Goal: Information Seeking & Learning: Learn about a topic

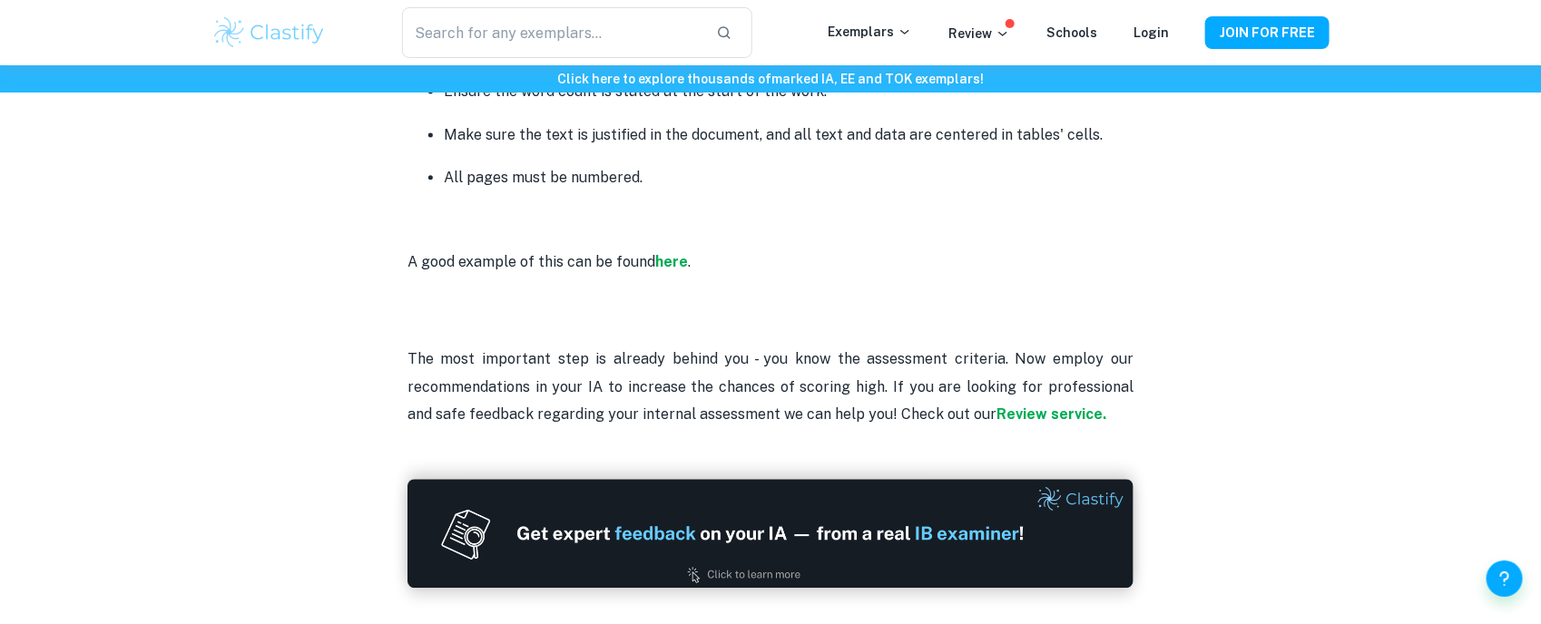
scroll to position [4833, 0]
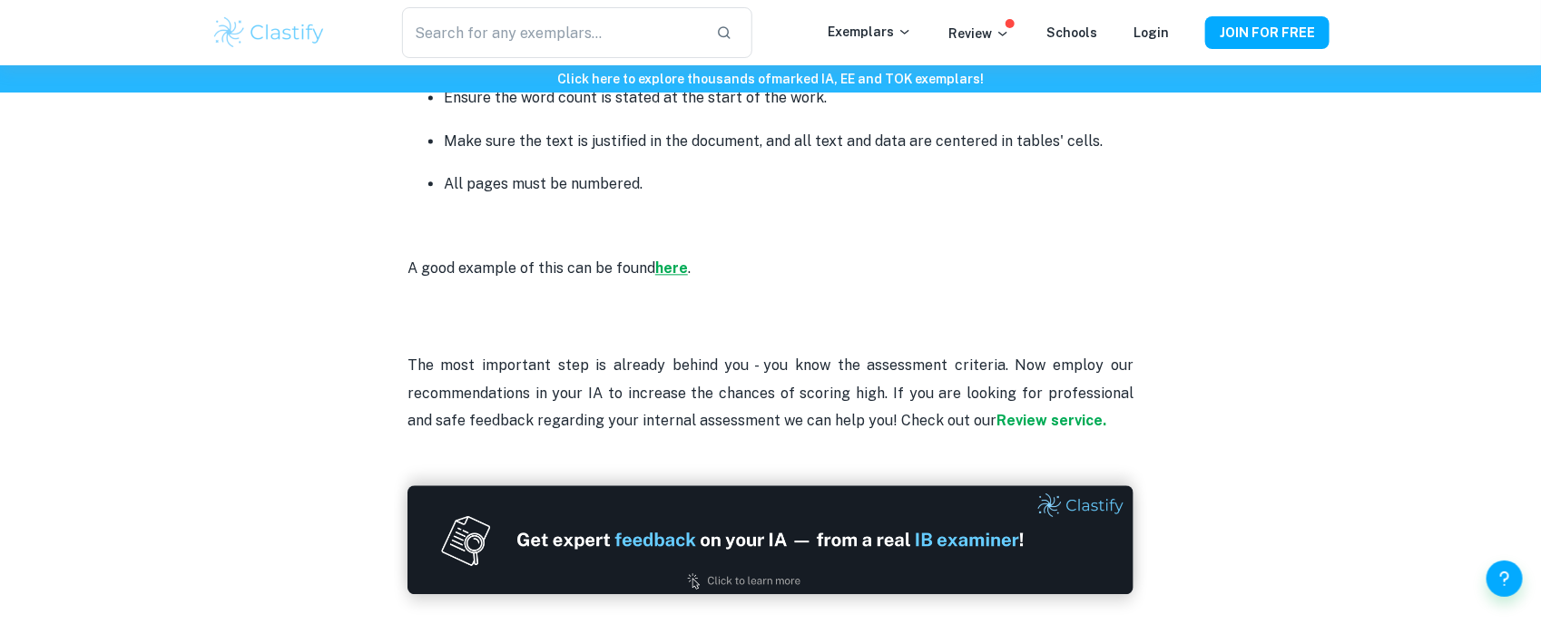
click at [659, 270] on strong "here" at bounding box center [671, 267] width 33 height 17
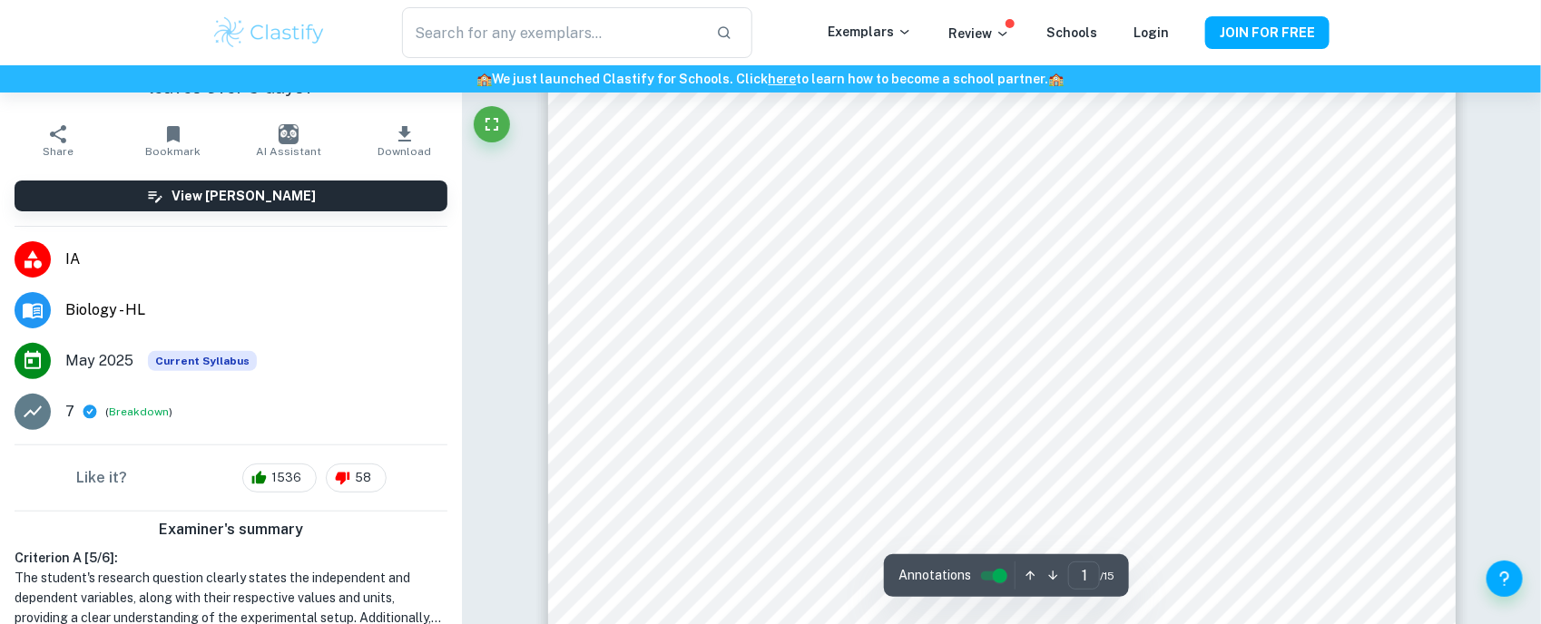
scroll to position [181, 0]
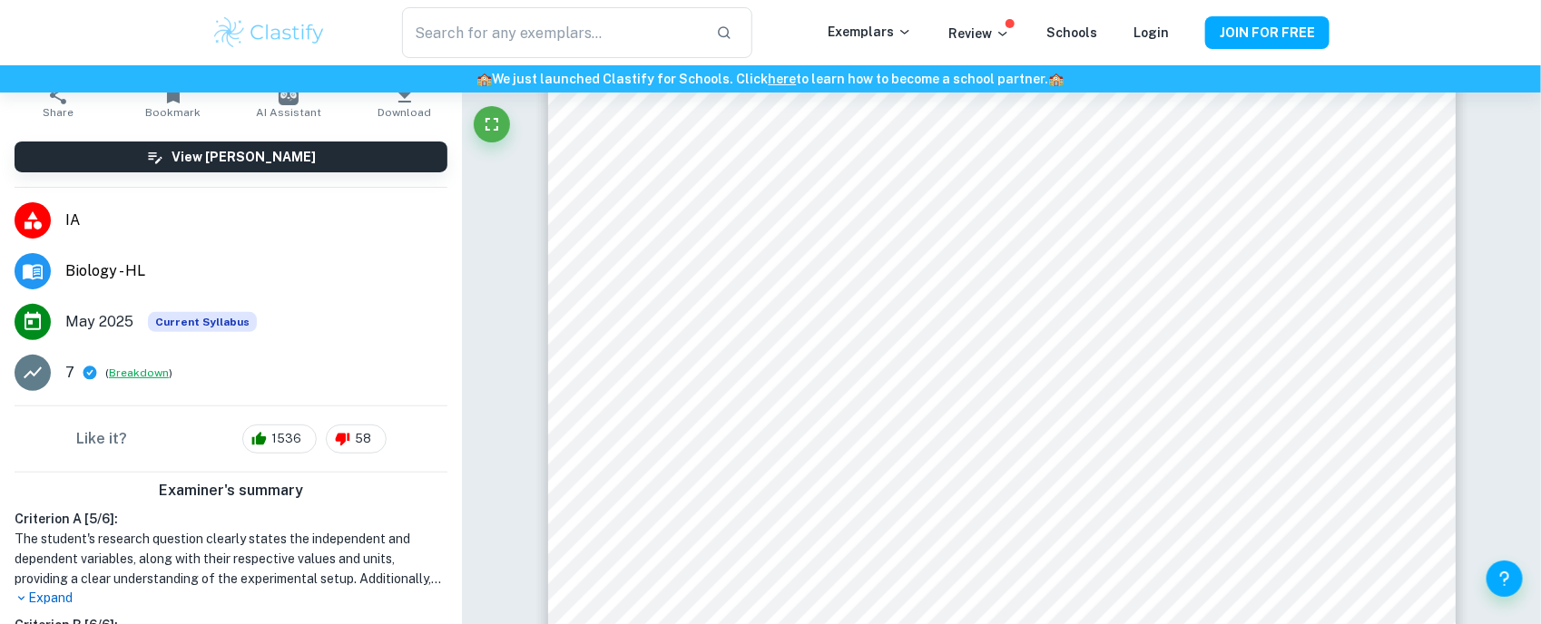
click at [146, 379] on button "Breakdown" at bounding box center [139, 373] width 60 height 16
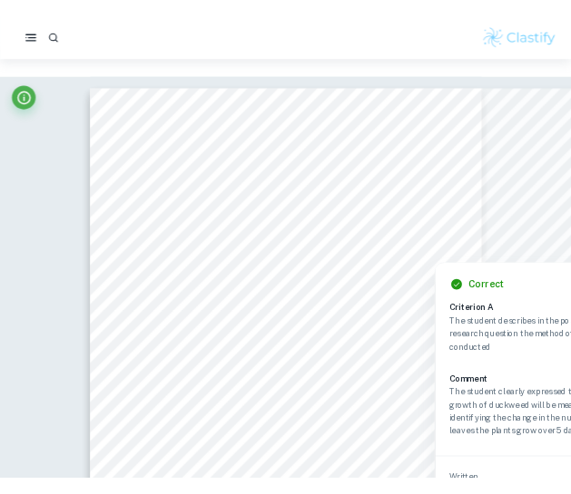
scroll to position [0, 0]
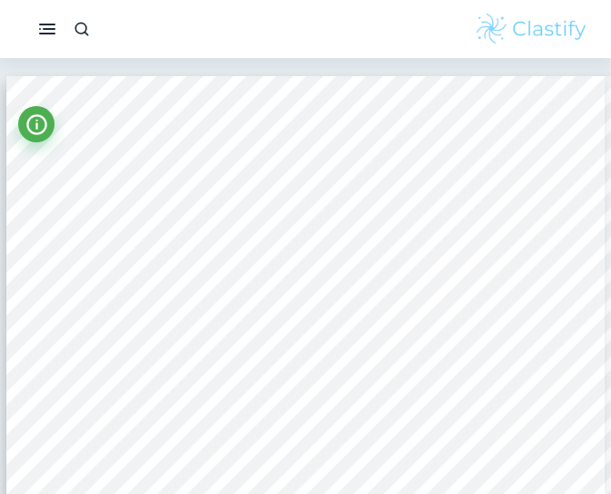
click at [406, 192] on div at bounding box center [361, 198] width 196 height 18
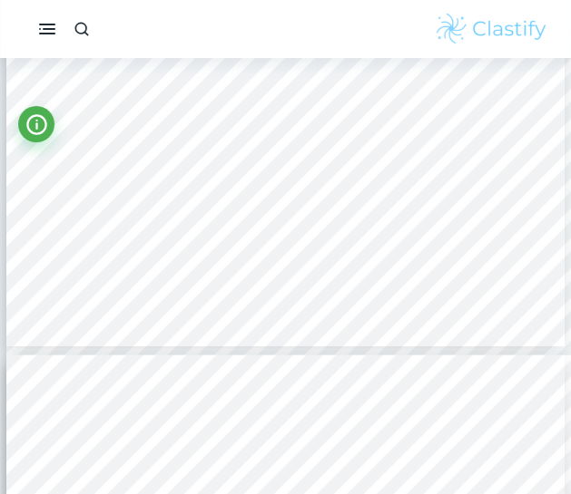
scroll to position [3085, 0]
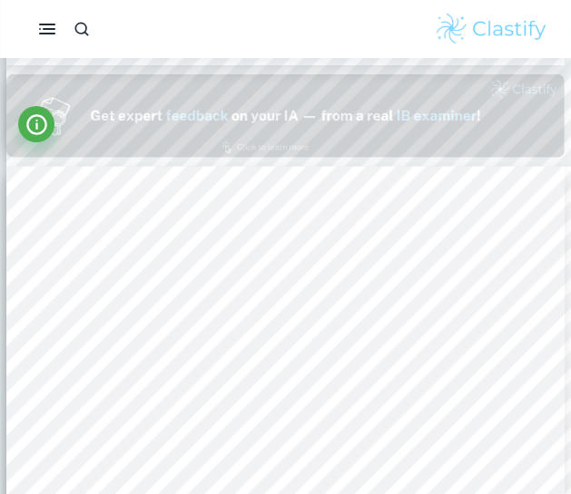
type input "1"
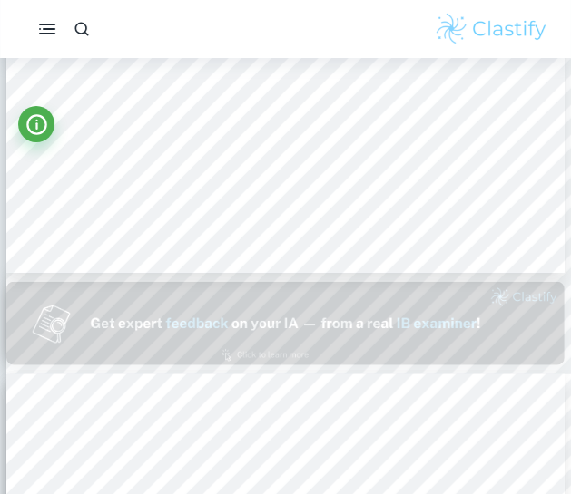
scroll to position [581, 0]
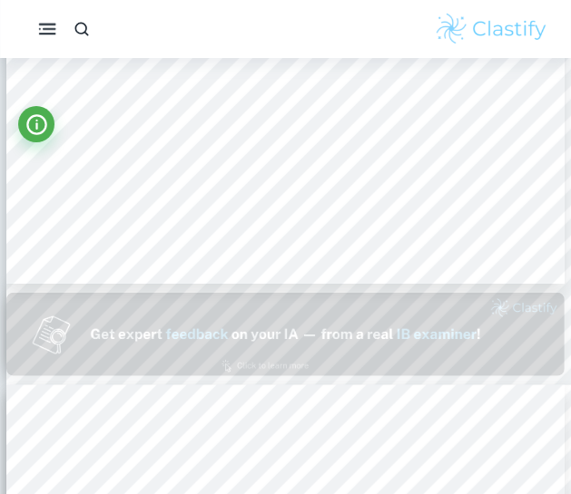
click at [48, 38] on icon "button" at bounding box center [47, 29] width 23 height 23
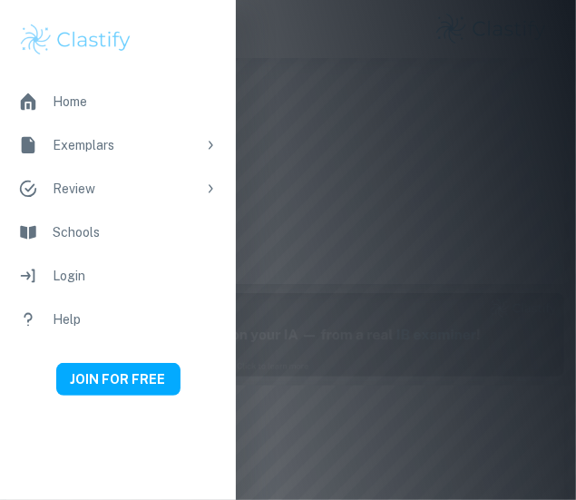
click at [436, 198] on div at bounding box center [288, 250] width 576 height 500
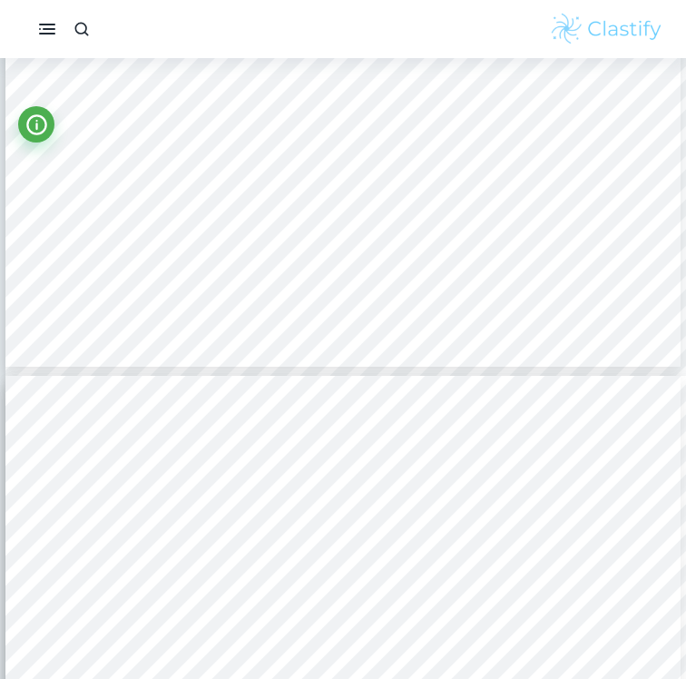
scroll to position [2554, 0]
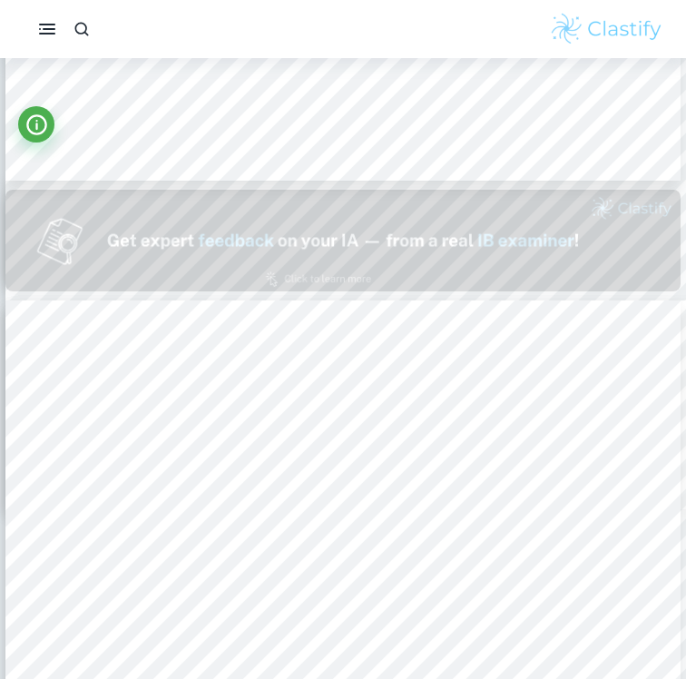
type input "1"
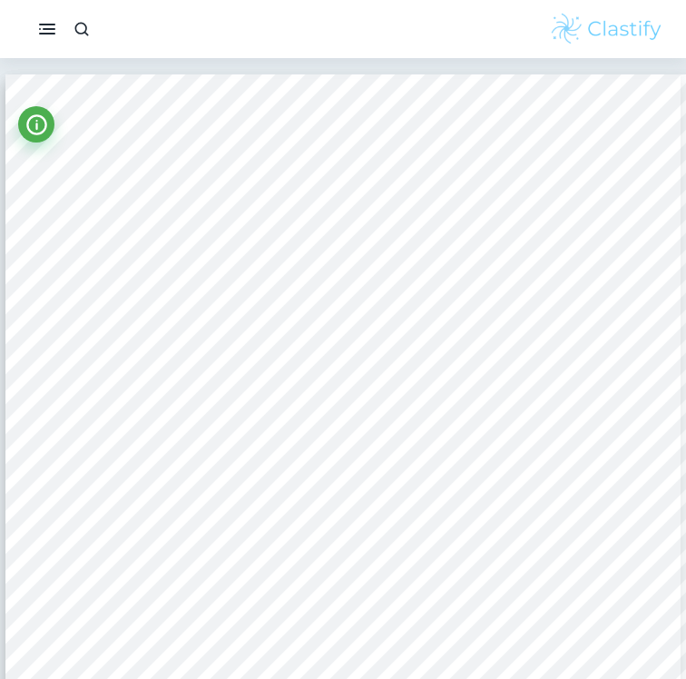
scroll to position [0, 0]
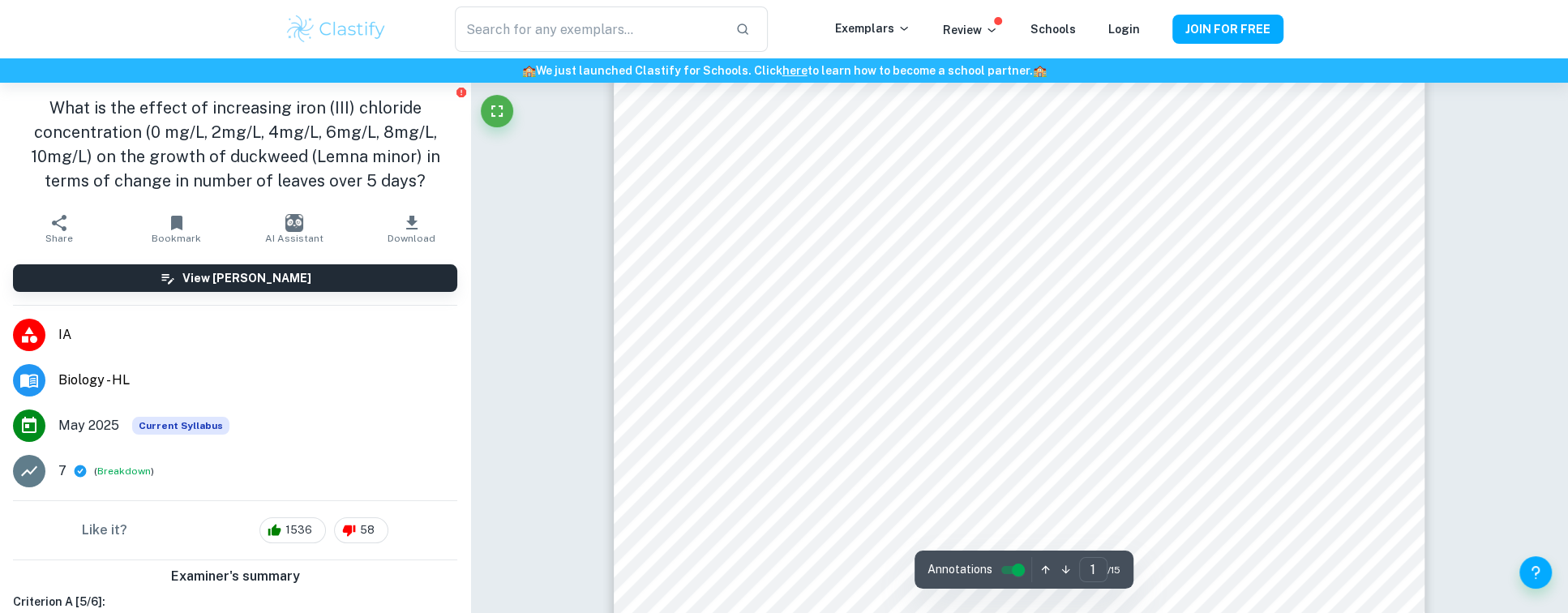
scroll to position [231, 0]
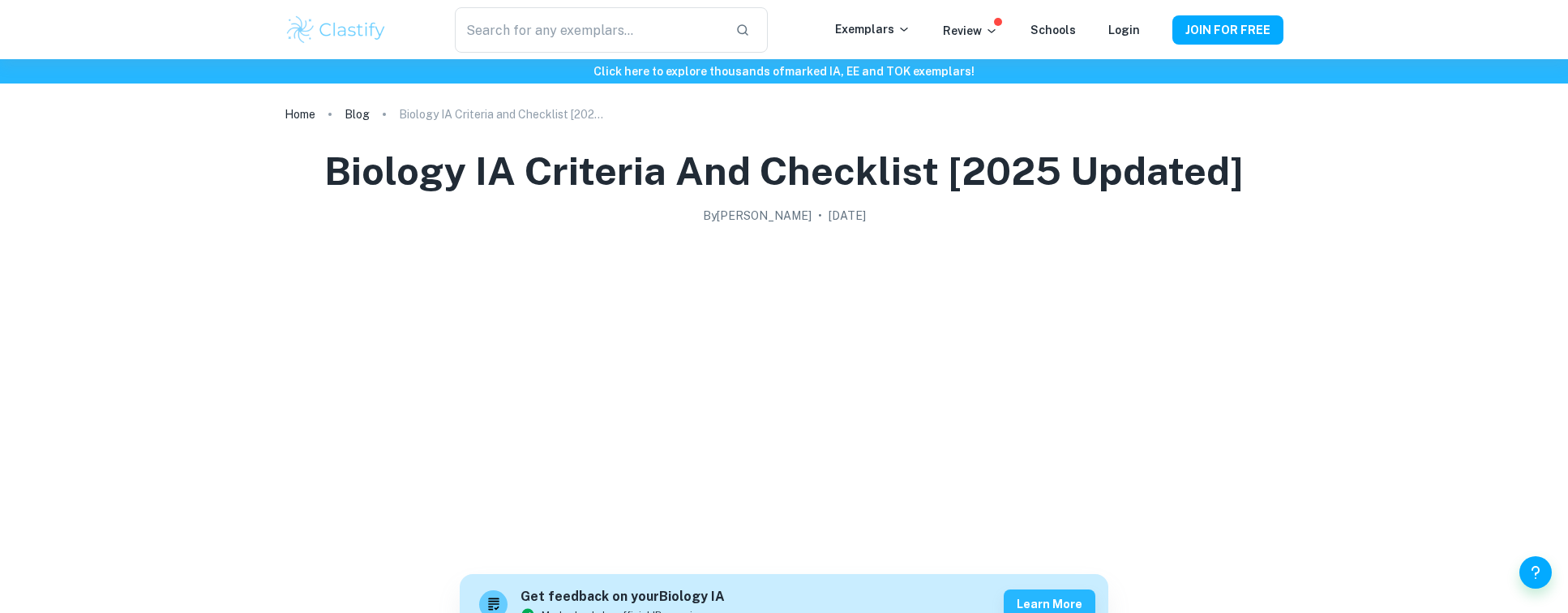
scroll to position [4319, 0]
